Goal: Information Seeking & Learning: Learn about a topic

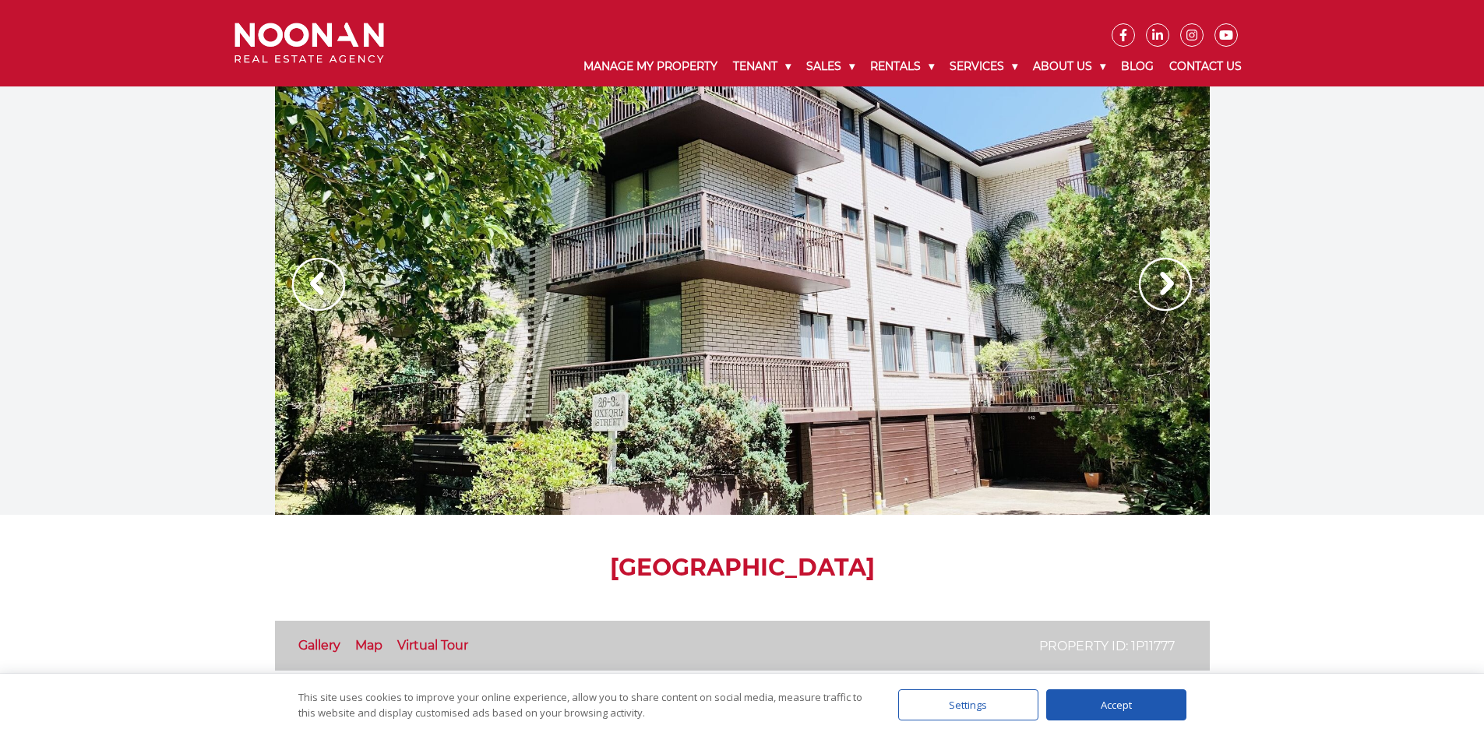
click at [1183, 290] on img at bounding box center [1165, 284] width 53 height 53
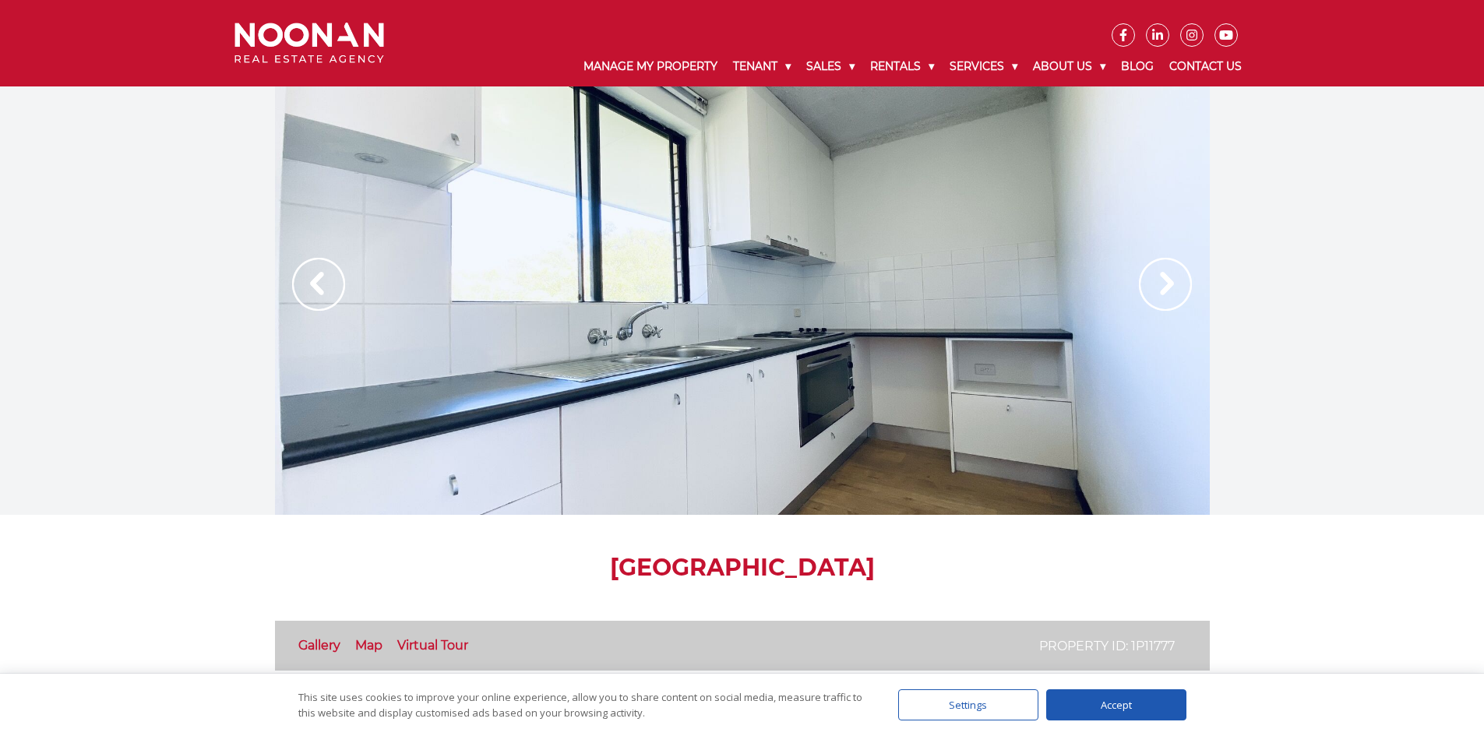
click at [1183, 290] on img at bounding box center [1165, 284] width 53 height 53
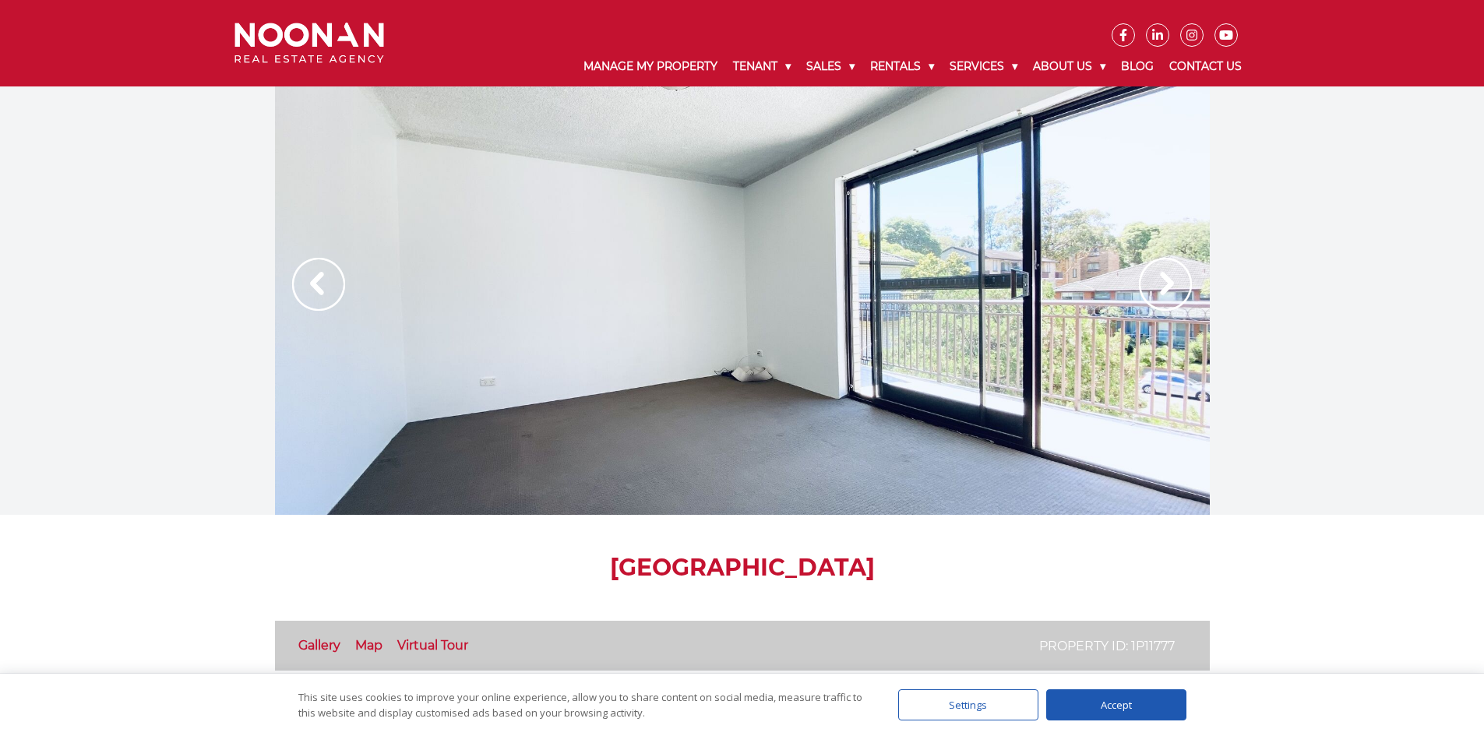
click at [1183, 290] on img at bounding box center [1165, 284] width 53 height 53
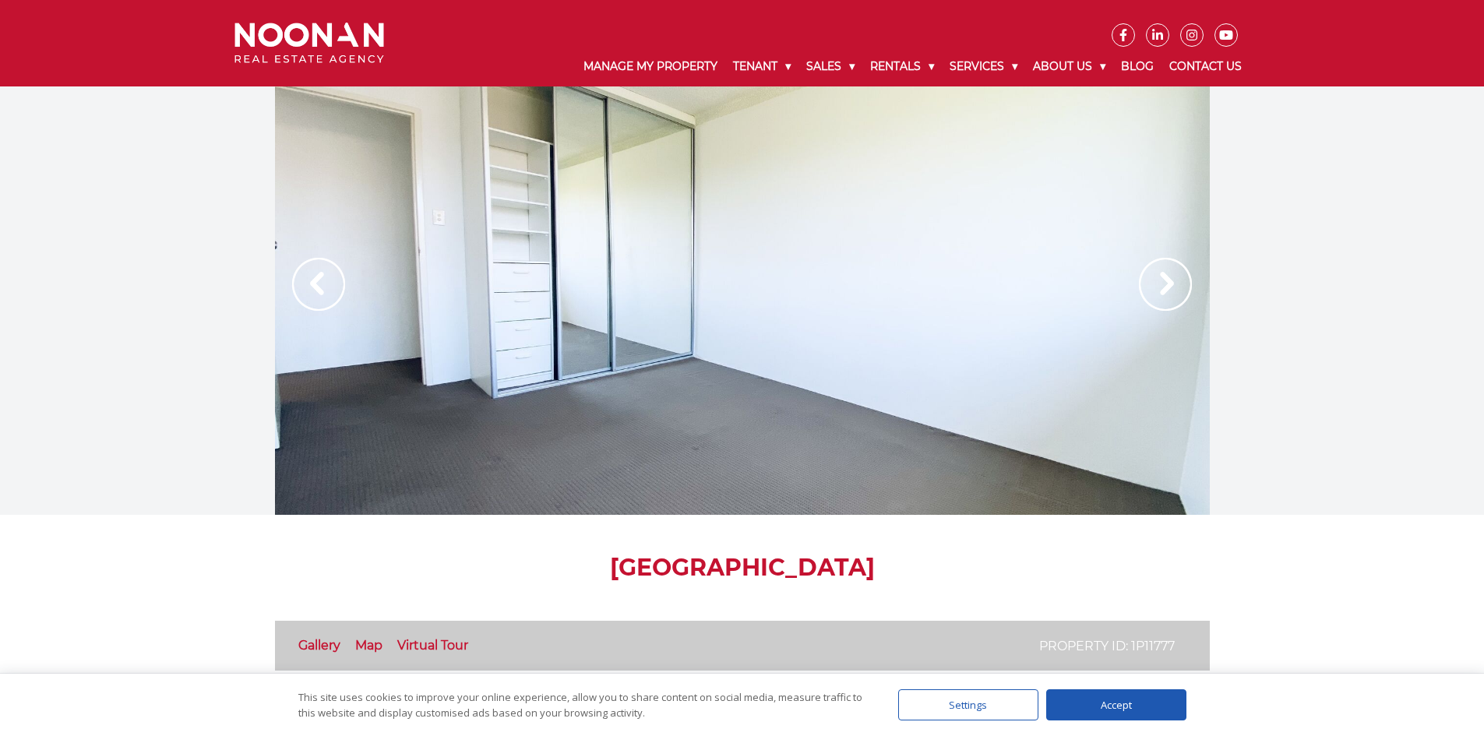
click at [315, 296] on img at bounding box center [318, 284] width 53 height 53
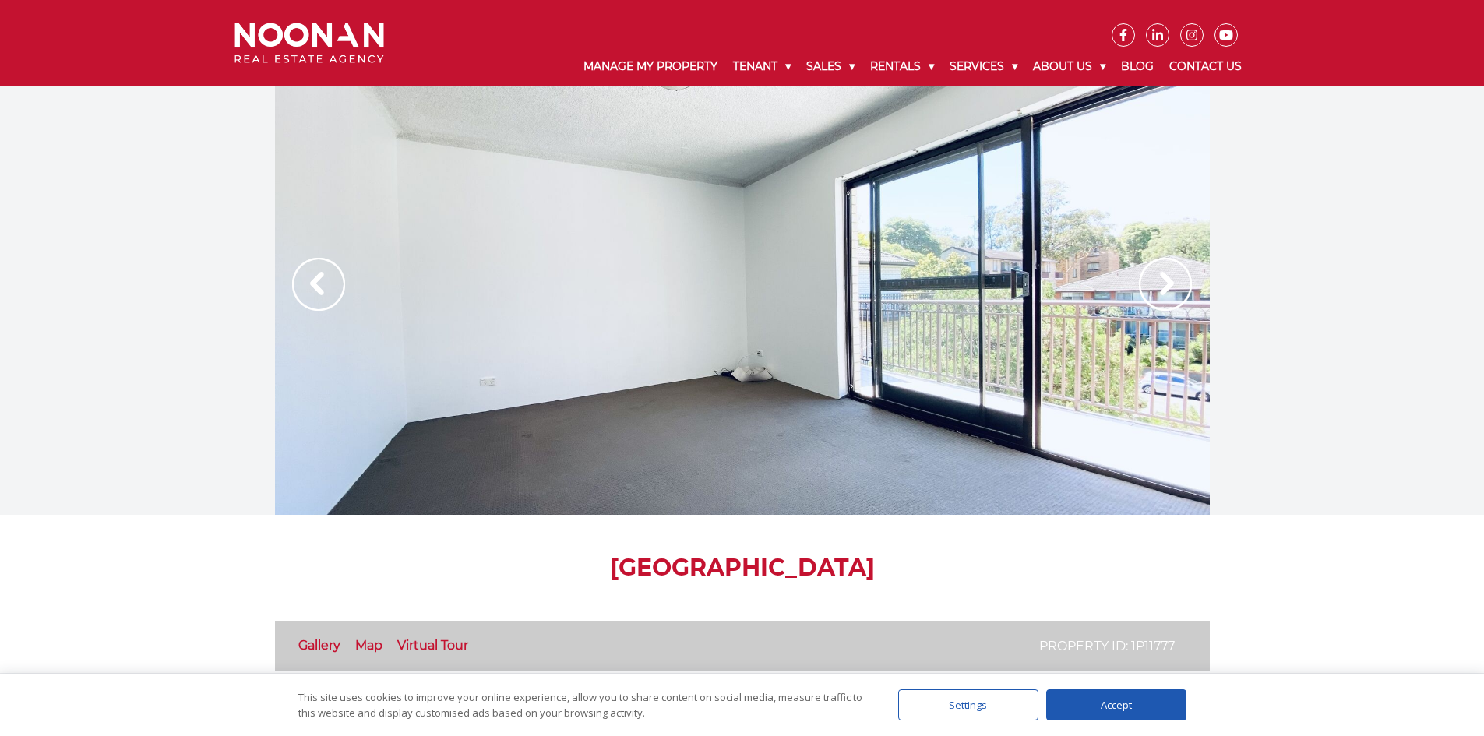
click at [1188, 297] on img at bounding box center [1165, 284] width 53 height 53
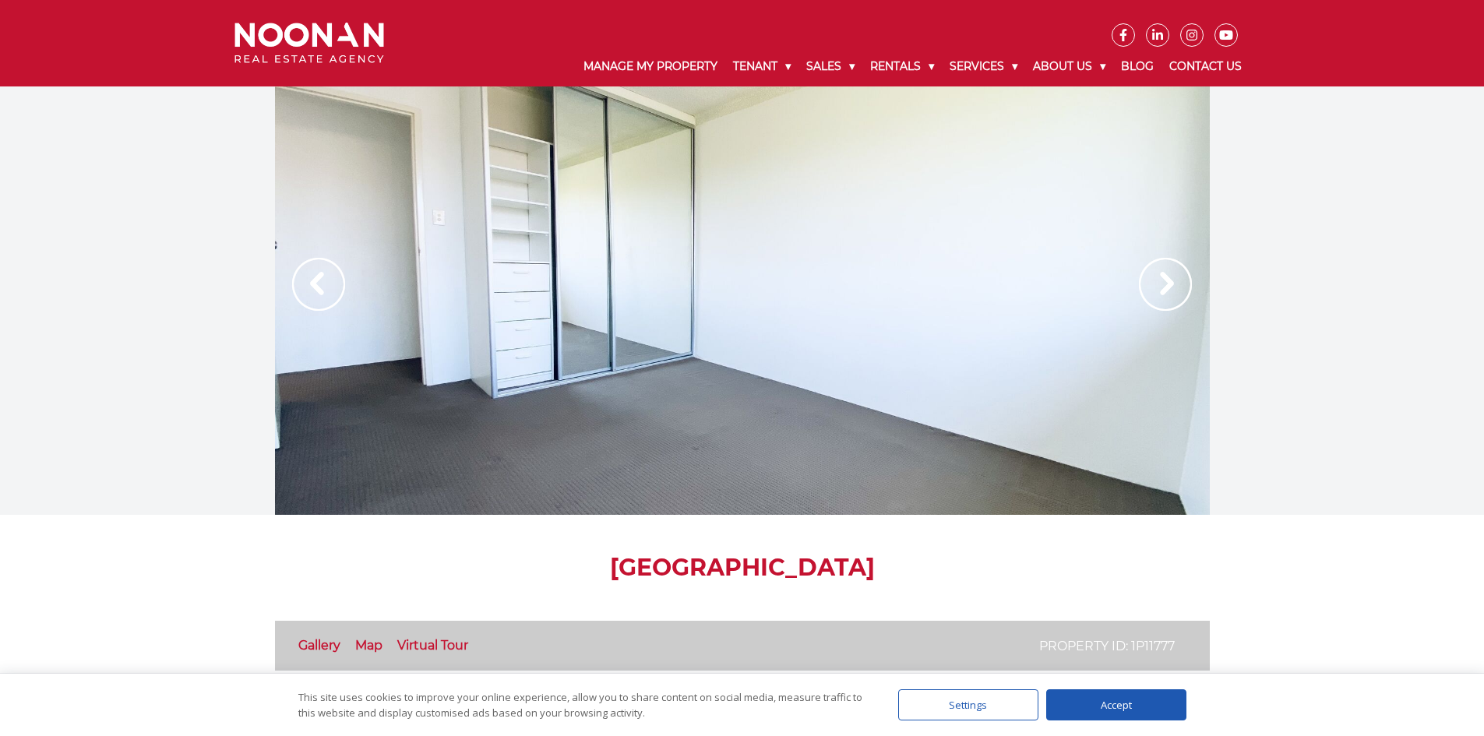
click at [1188, 297] on img at bounding box center [1165, 284] width 53 height 53
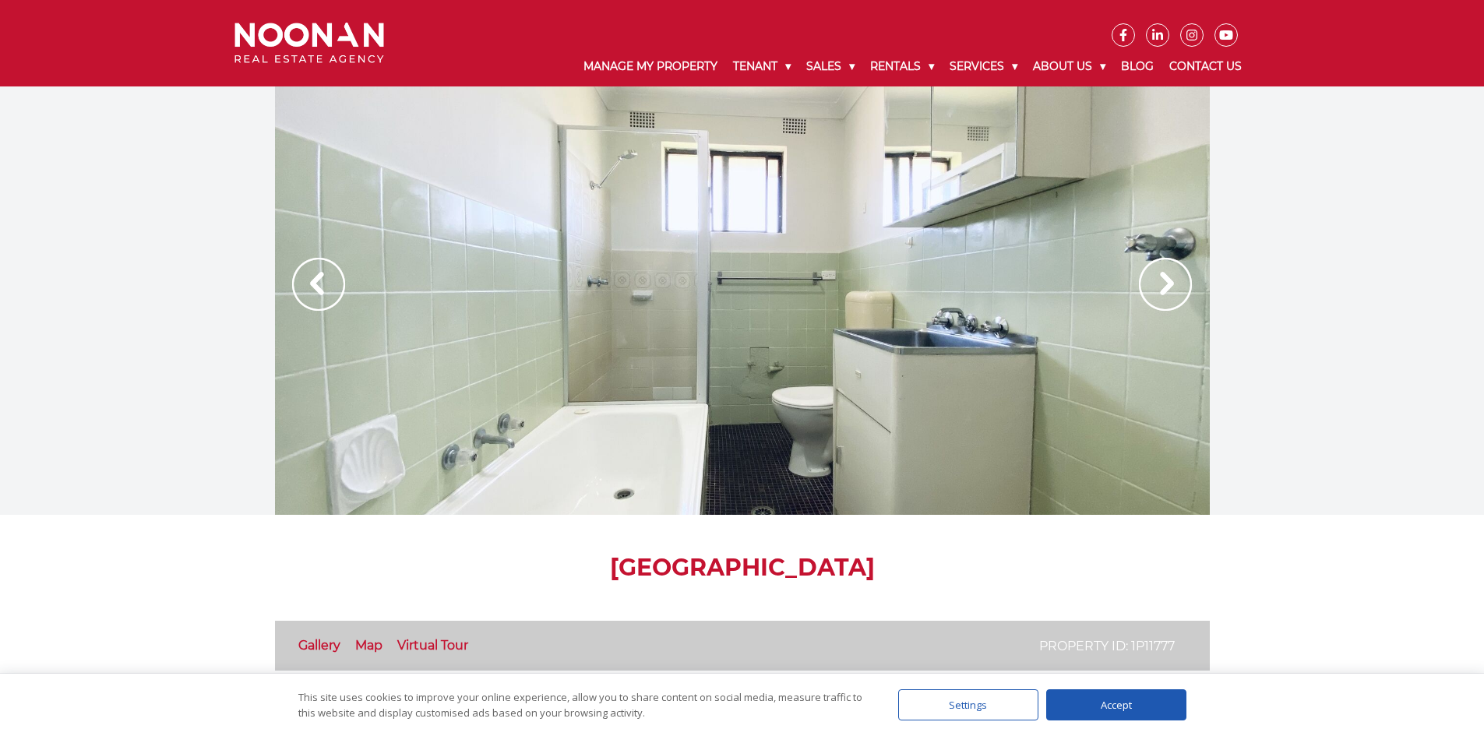
click at [1188, 297] on img at bounding box center [1165, 284] width 53 height 53
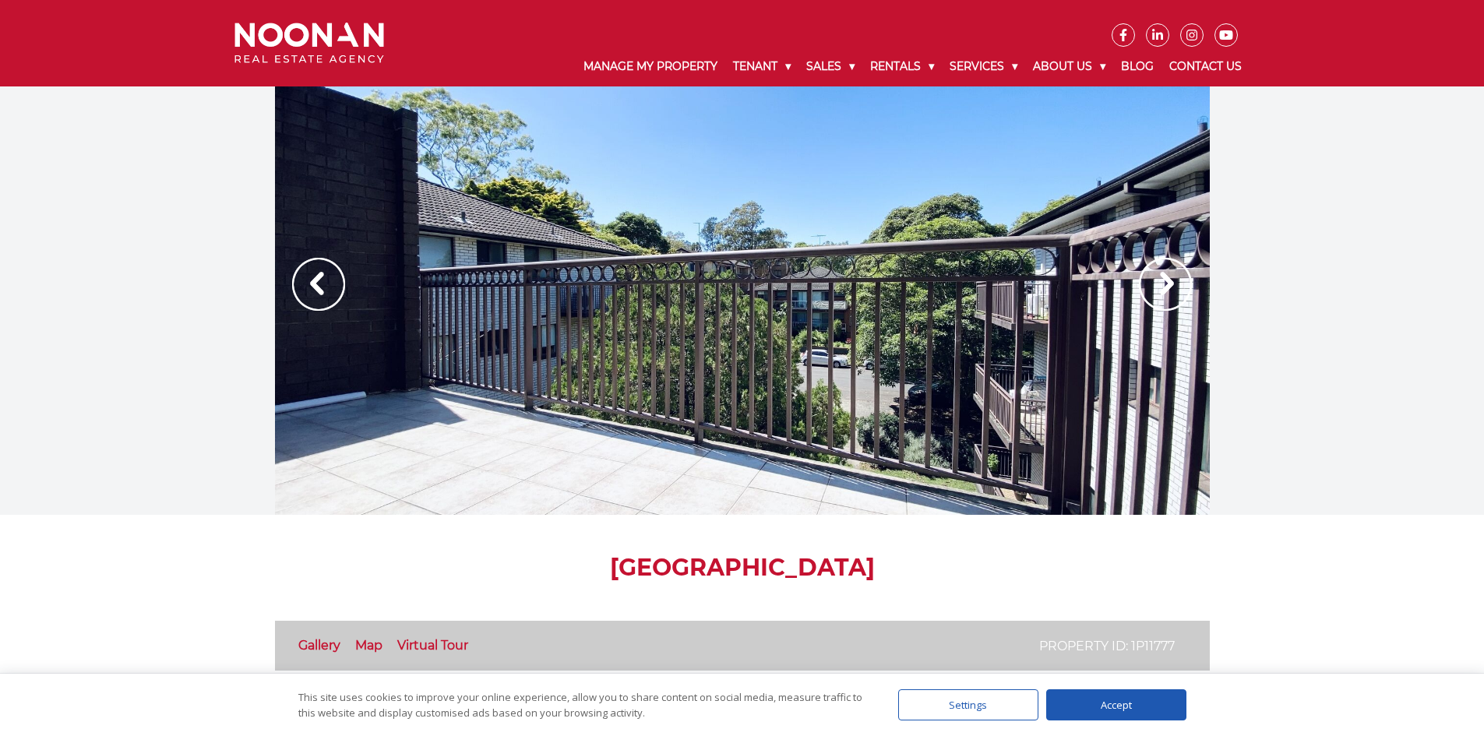
click at [1188, 297] on img at bounding box center [1165, 284] width 53 height 53
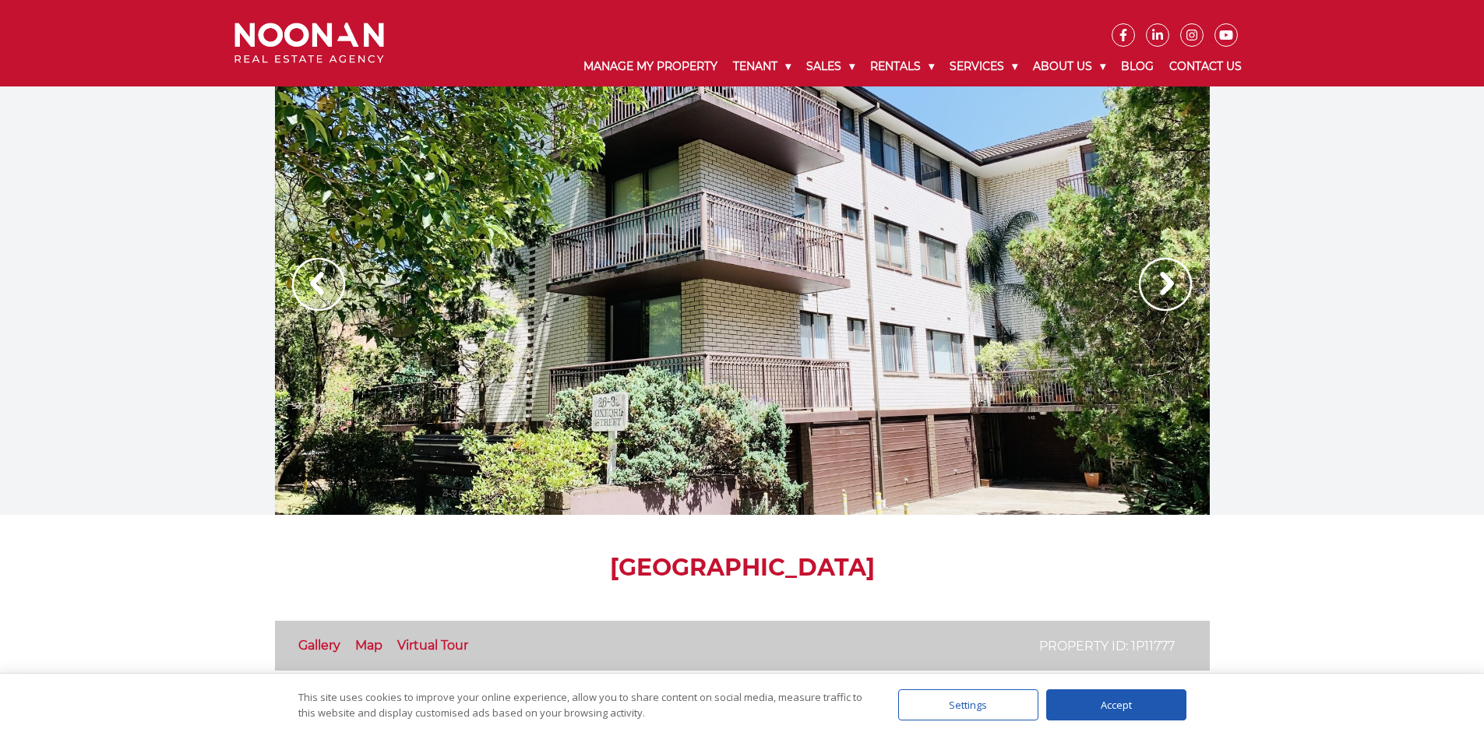
click at [1188, 297] on img at bounding box center [1165, 284] width 53 height 53
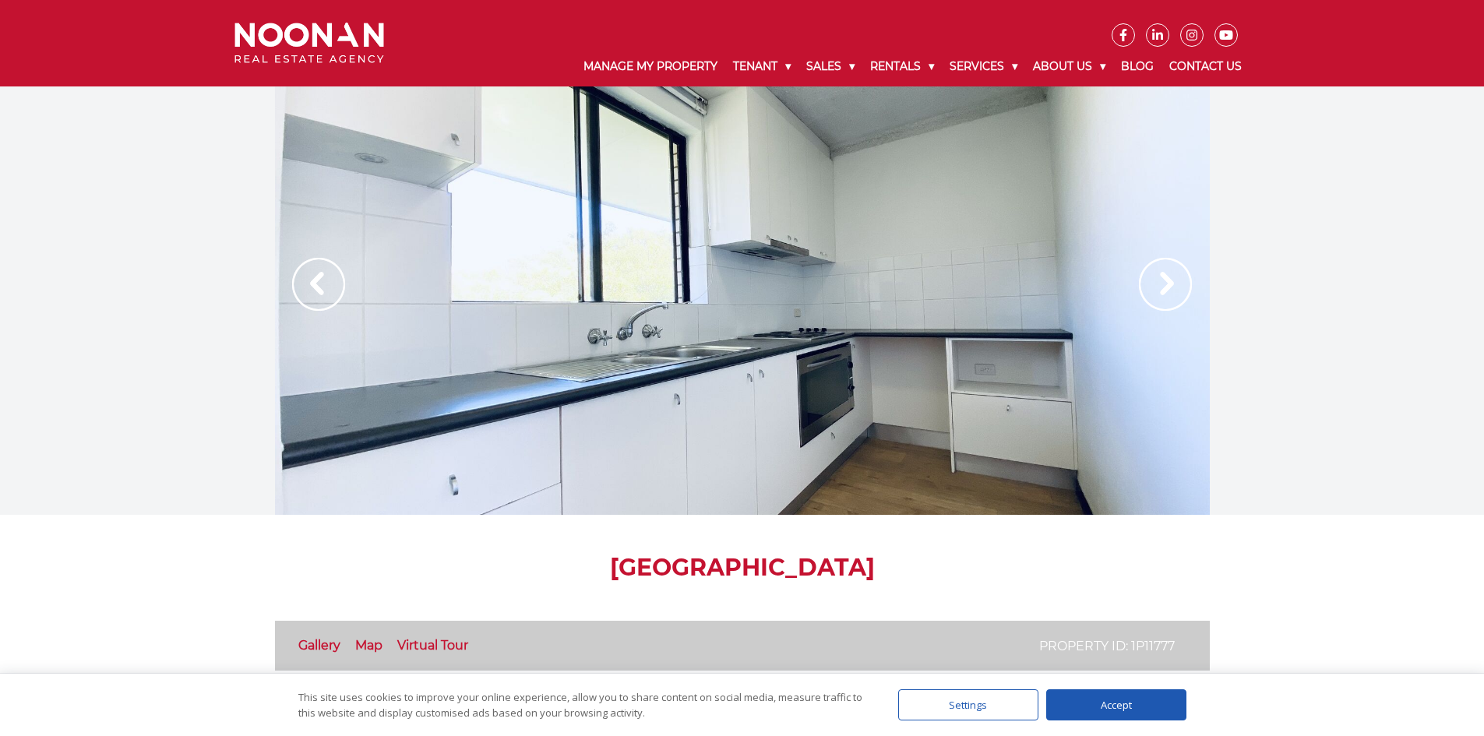
click at [1188, 297] on img at bounding box center [1165, 284] width 53 height 53
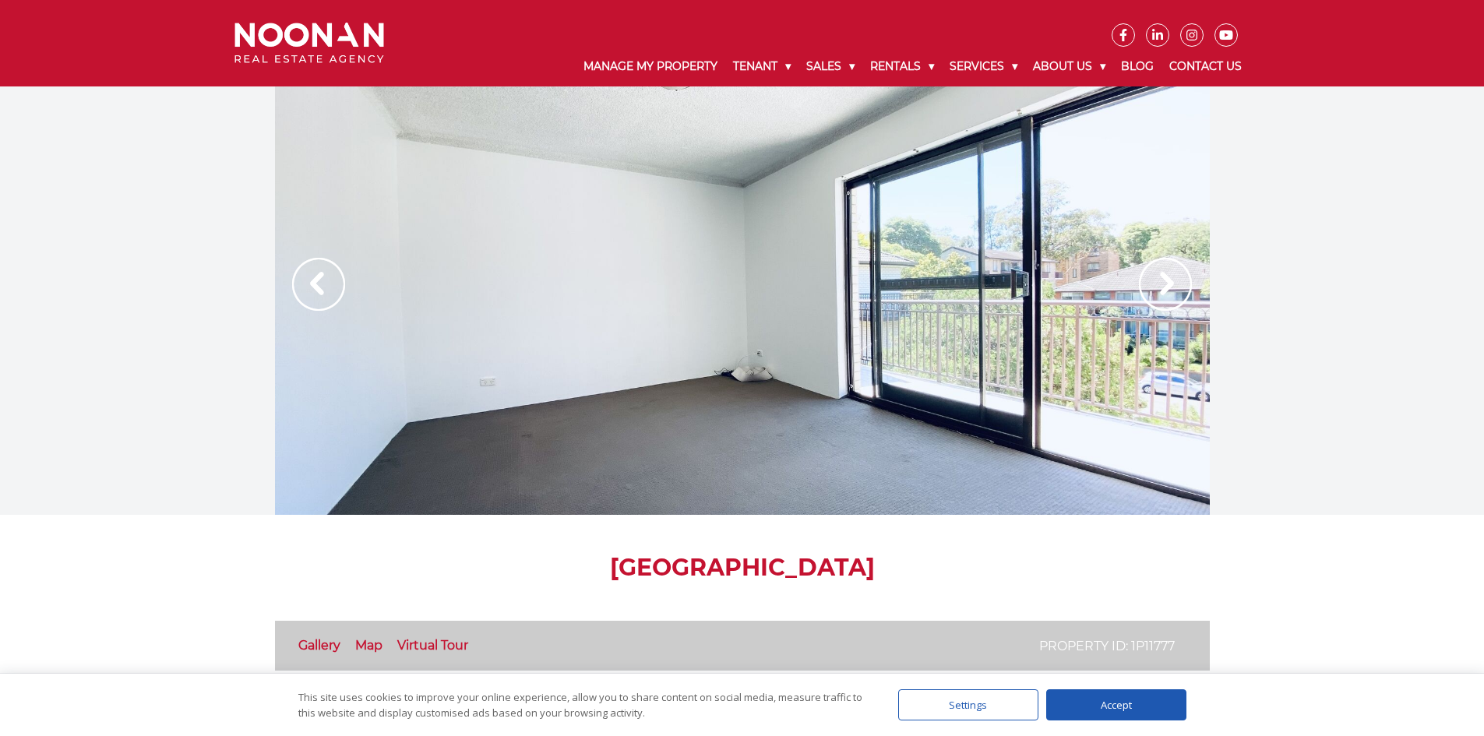
click at [1188, 297] on img at bounding box center [1165, 284] width 53 height 53
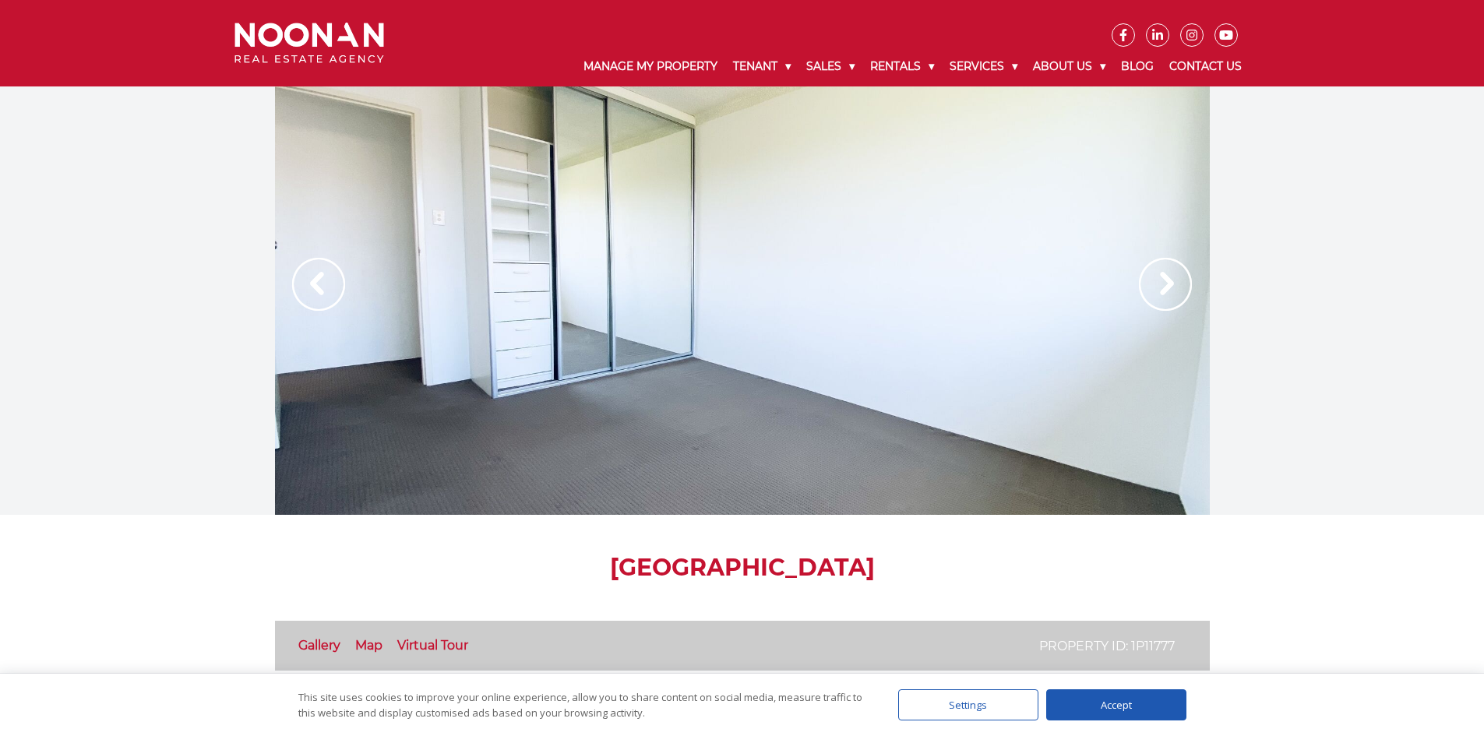
click at [1166, 284] on img at bounding box center [1165, 284] width 53 height 53
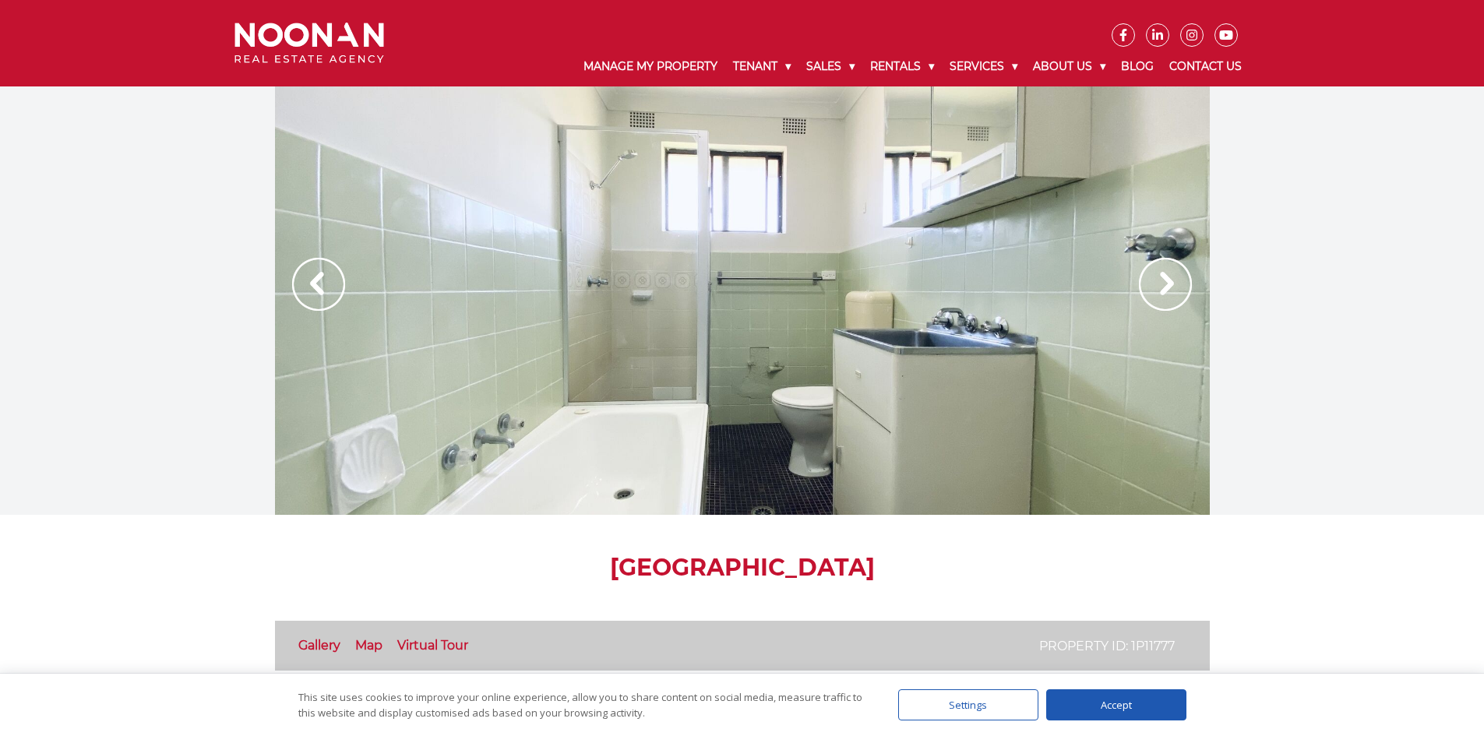
click at [1166, 284] on img at bounding box center [1165, 284] width 53 height 53
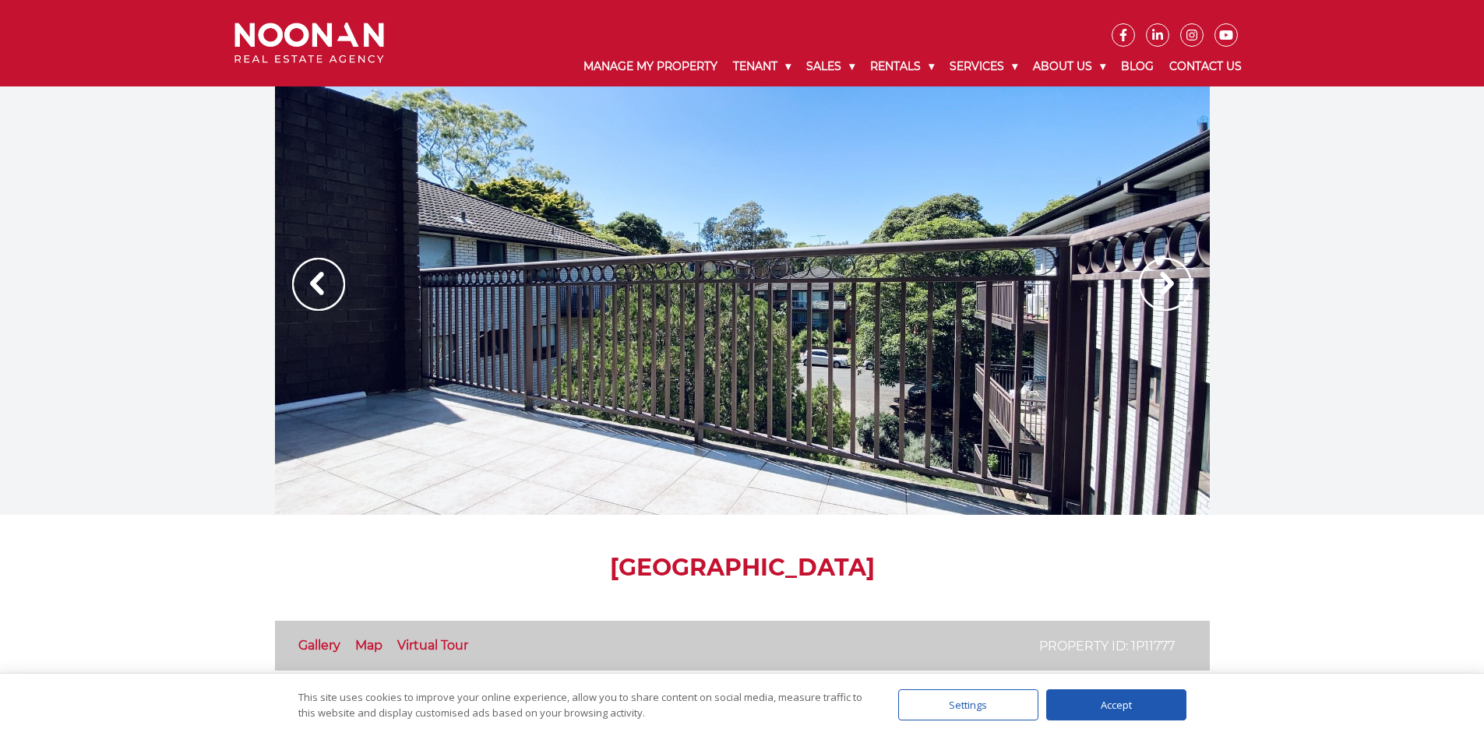
click at [1166, 284] on img at bounding box center [1165, 284] width 53 height 53
